Goal: Information Seeking & Learning: Find contact information

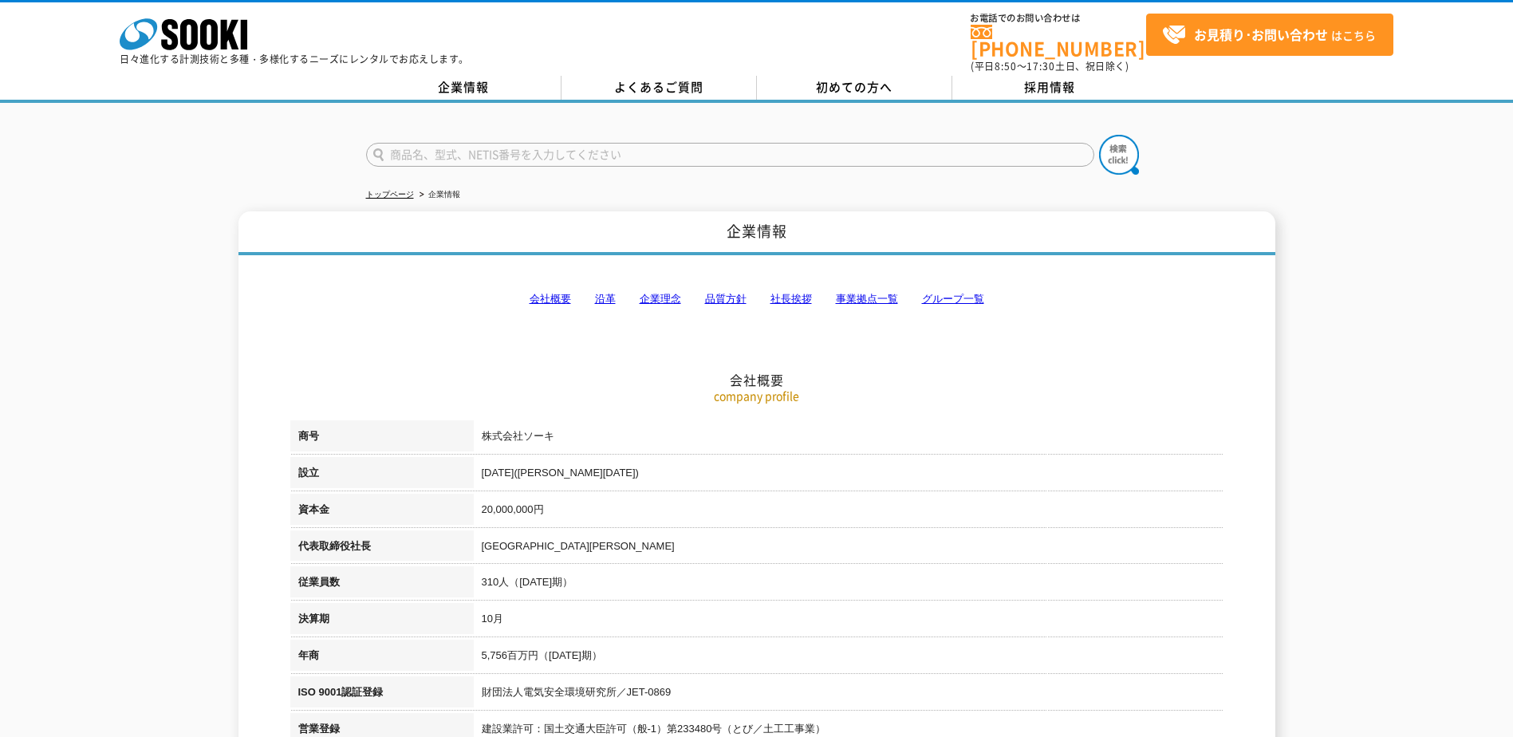
click at [838, 277] on h2 "会社概要" at bounding box center [756, 300] width 933 height 176
click at [863, 293] on link "事業拠点一覧" at bounding box center [867, 299] width 62 height 12
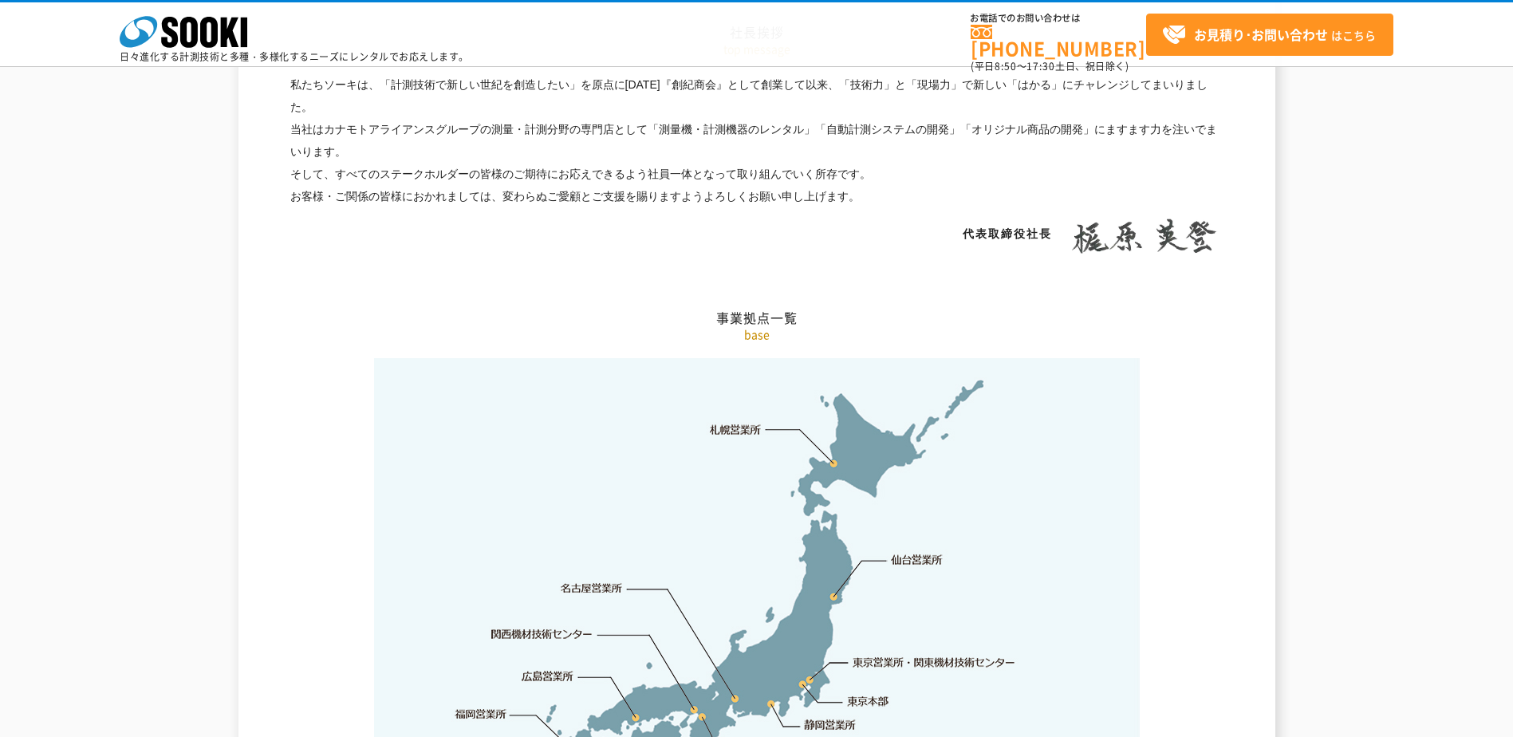
scroll to position [3204, 0]
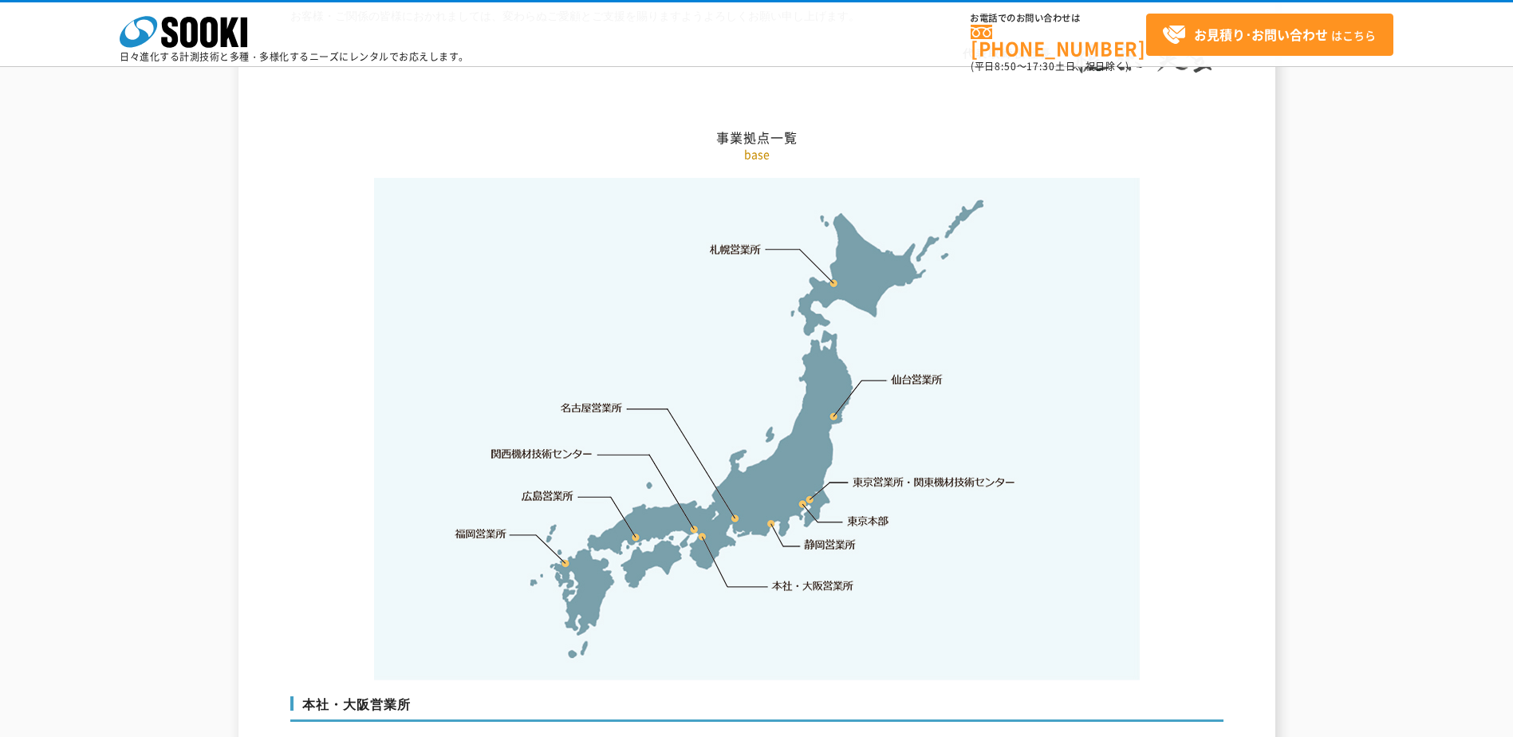
click at [869, 514] on link "東京本部" at bounding box center [868, 522] width 41 height 16
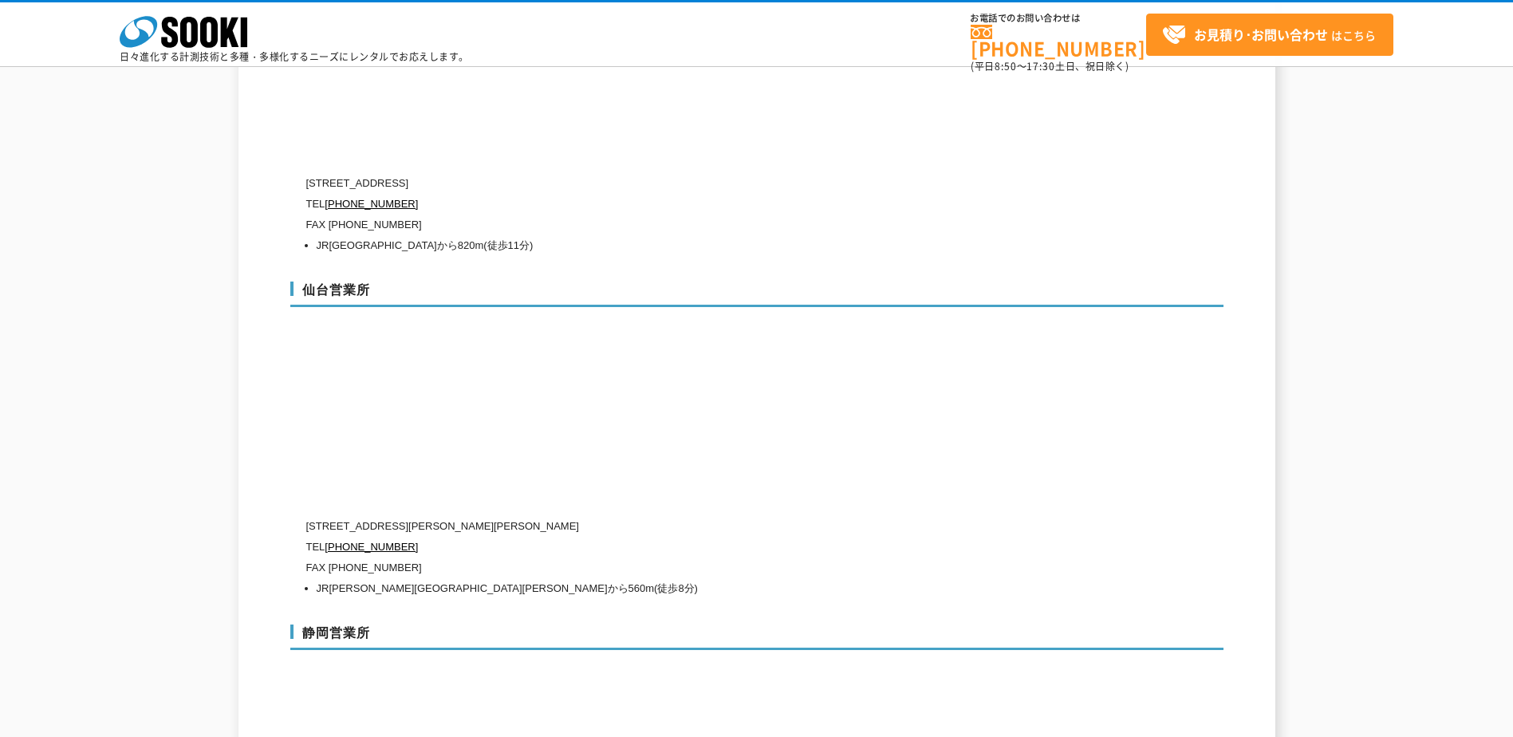
scroll to position [5361, 0]
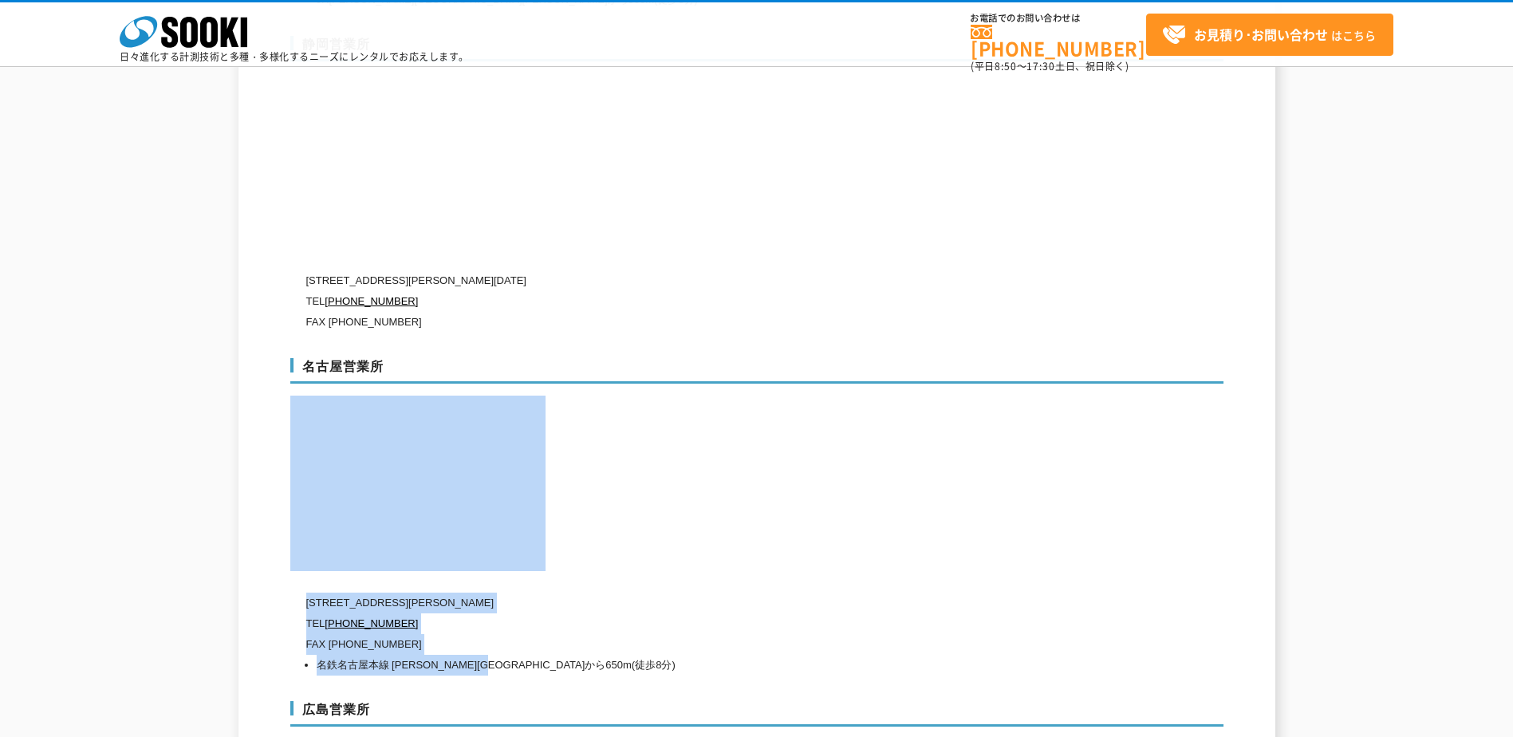
drag, startPoint x: 1250, startPoint y: 367, endPoint x: 660, endPoint y: 636, distance: 648.7
drag, startPoint x: 660, startPoint y: 636, endPoint x: 671, endPoint y: 649, distance: 17.0
click at [671, 649] on div "名古屋営業所 [STREET_ADDRESS][PERSON_NAME] TEL [PHONE_NUMBER] FAX [PHONE_NUMBER] 名鉄名古…" at bounding box center [756, 513] width 933 height 343
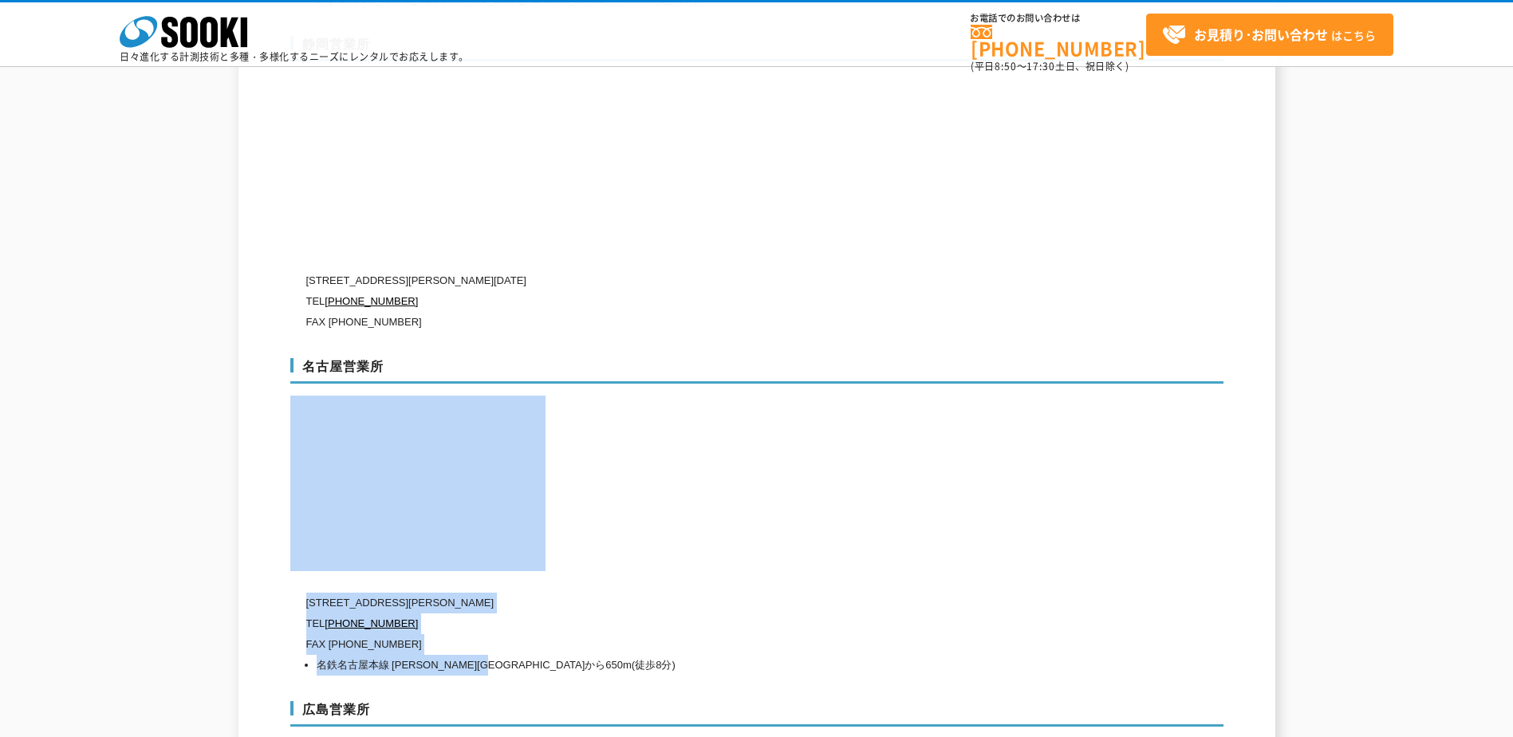
drag, startPoint x: 671, startPoint y: 649, endPoint x: 627, endPoint y: 643, distance: 44.2
click at [630, 643] on div "名古屋営業所 [STREET_ADDRESS][PERSON_NAME] TEL [PHONE_NUMBER] FAX [PHONE_NUMBER] 名鉄名古…" at bounding box center [756, 513] width 933 height 343
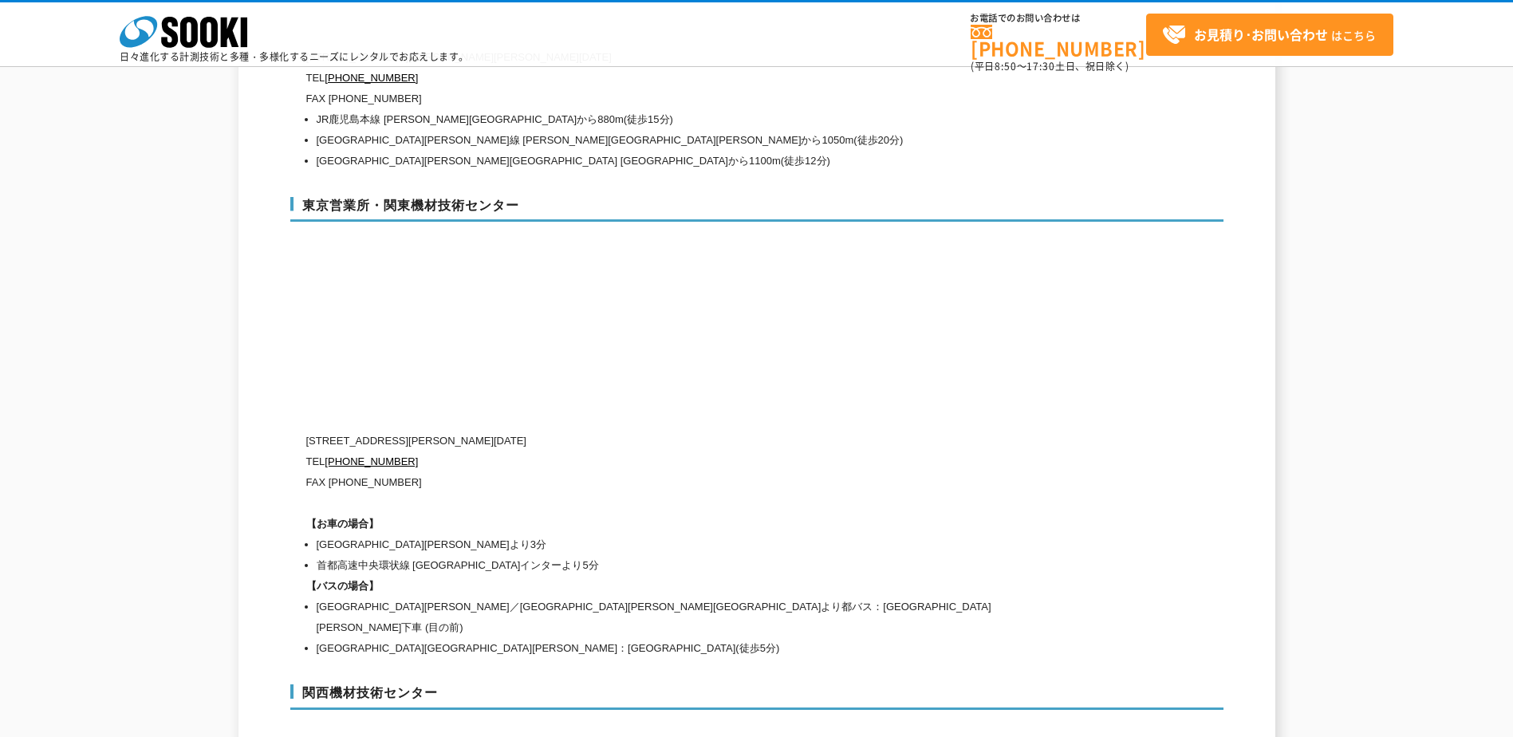
scroll to position [6637, 0]
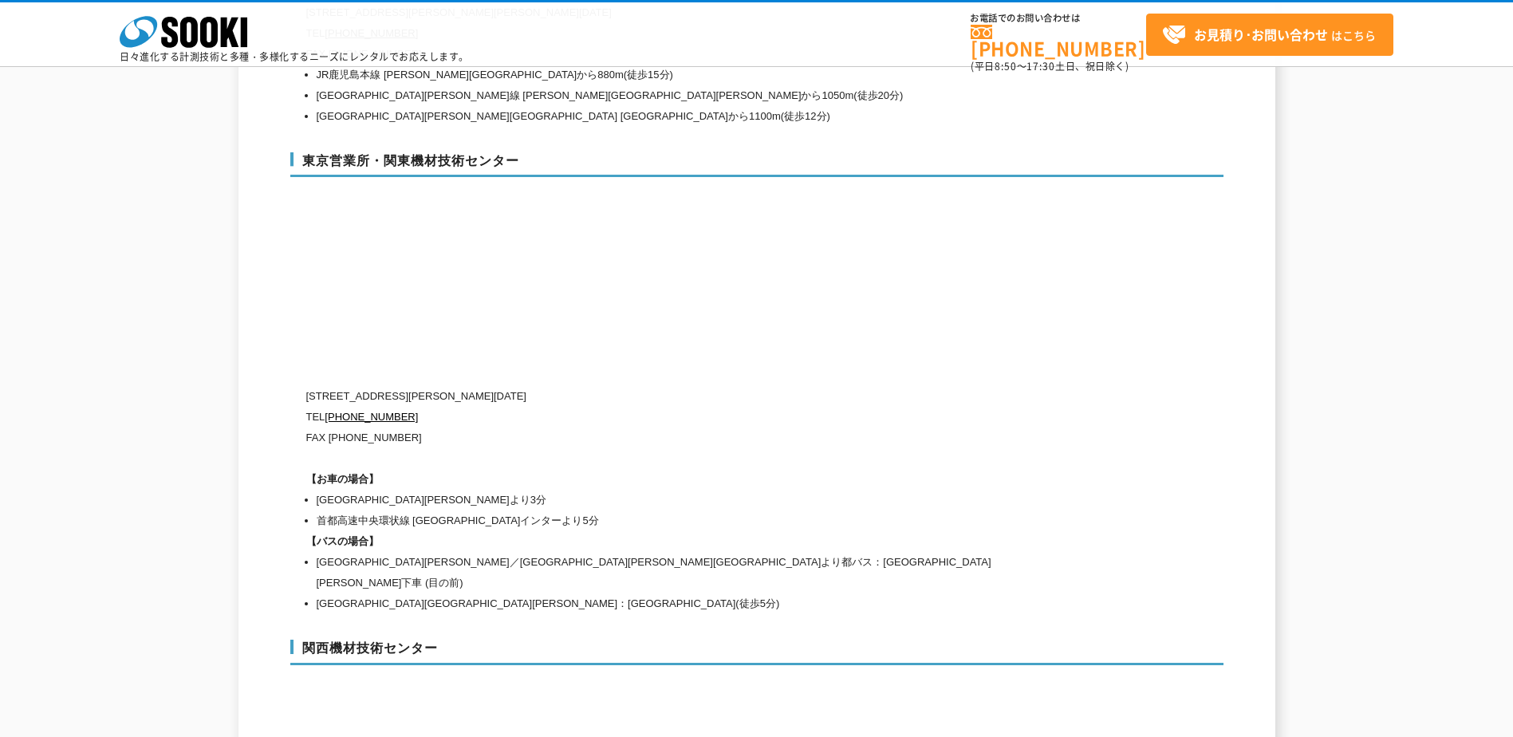
drag, startPoint x: 1100, startPoint y: 422, endPoint x: 1064, endPoint y: 419, distance: 36.0
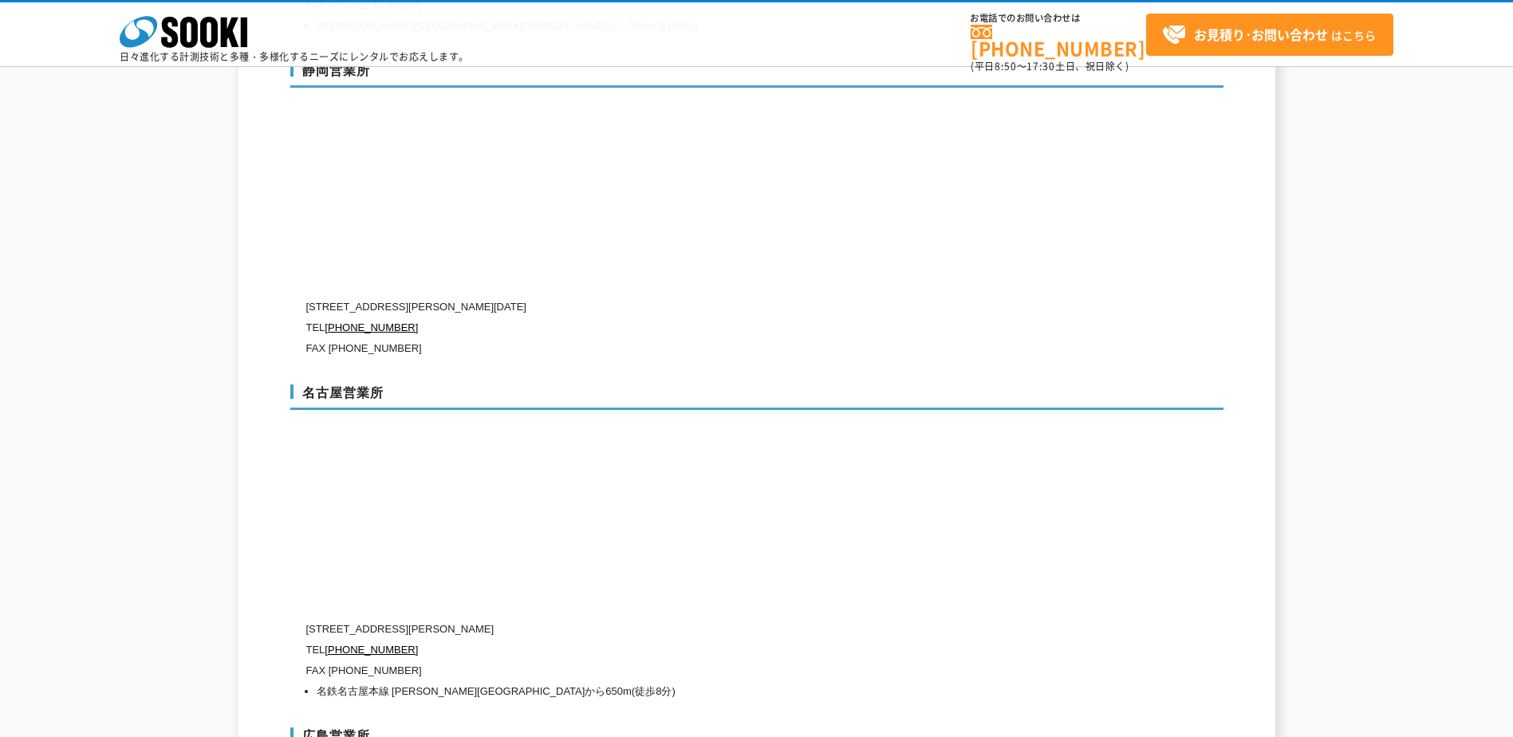
scroll to position [4510, 0]
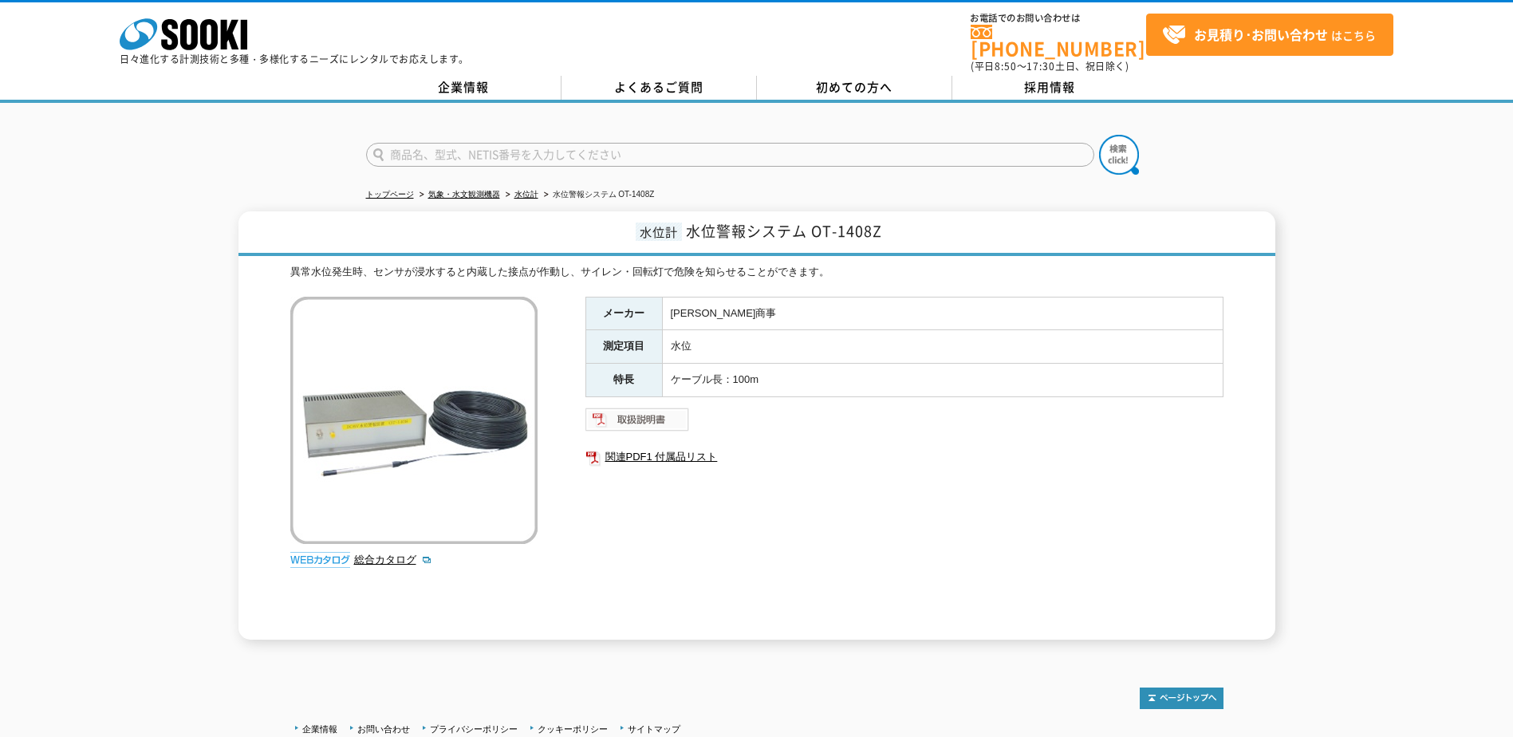
click at [648, 416] on img at bounding box center [638, 420] width 105 height 26
click at [933, 439] on ul "関連PDF1 付属品リスト" at bounding box center [905, 457] width 638 height 37
click at [693, 460] on ul "関連PDF1 付属品リスト" at bounding box center [905, 457] width 638 height 37
click at [687, 450] on link "関連PDF1 付属品リスト" at bounding box center [905, 457] width 638 height 21
click at [196, 310] on div "水位計 水位警報システム OT-1408Z 異常水位発生時、センサが浸水すると内蔵した接点が作動し、サイレン・回転灯で危険を知らせることができます。 総合カタ…" at bounding box center [756, 425] width 1513 height 428
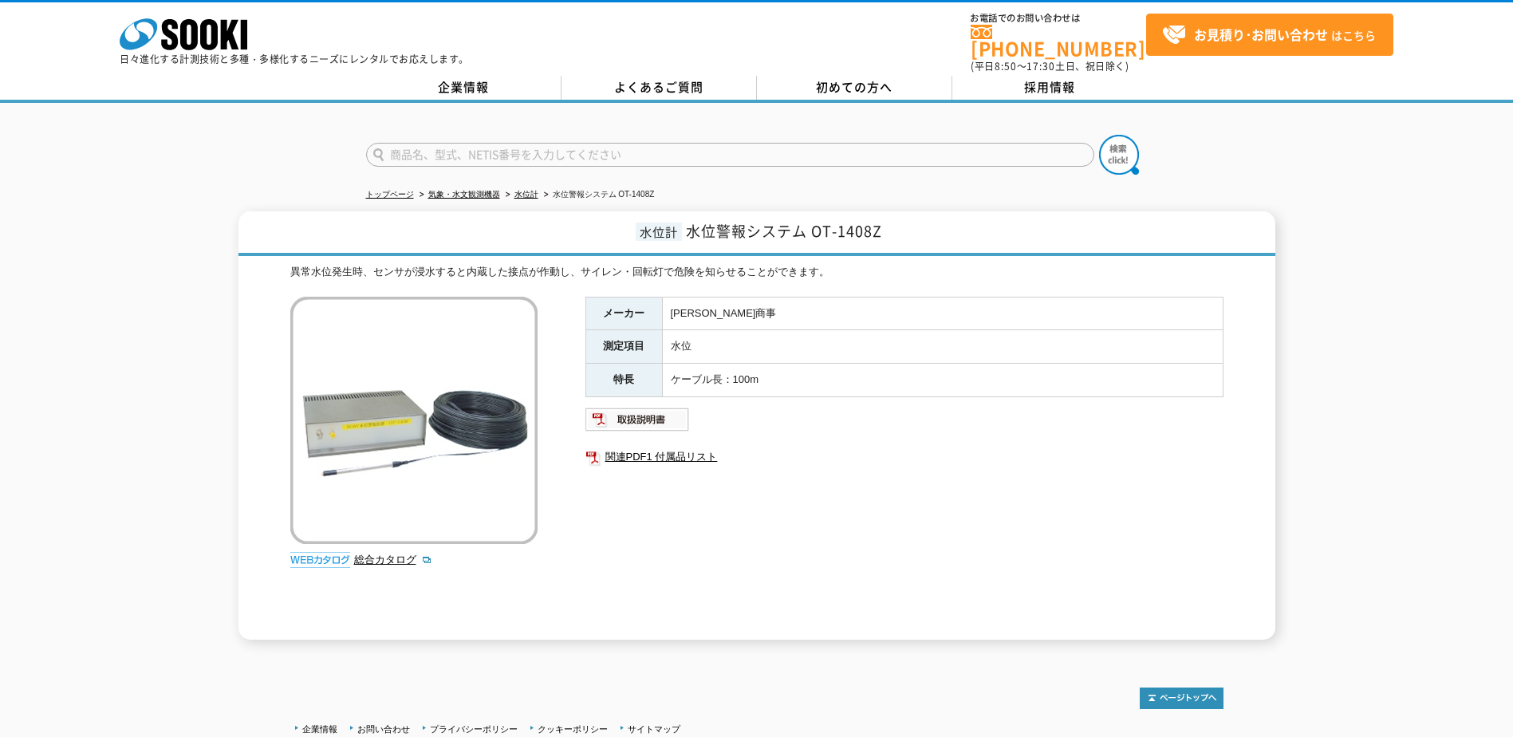
click at [148, 387] on div "水位計 水位警報システム OT-1408Z 異常水位発生時、センサが浸水すると内蔵した接点が作動し、サイレン・回転灯で危険を知らせることができます。 総合カタ…" at bounding box center [756, 425] width 1513 height 428
